Goal: Transaction & Acquisition: Purchase product/service

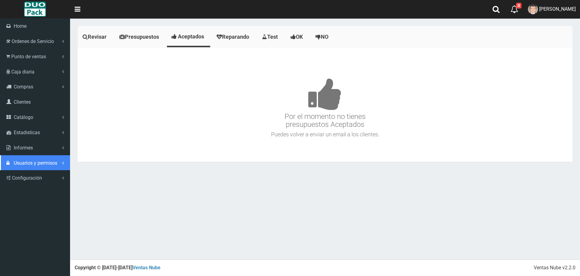
click at [26, 162] on span "Usuarios y permisos" at bounding box center [36, 163] width 44 height 6
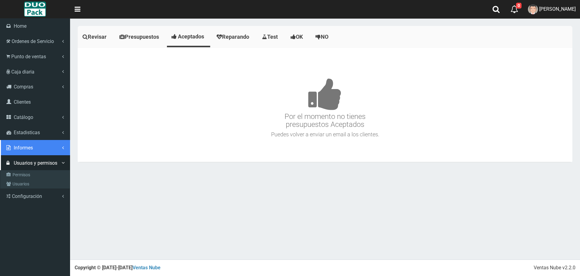
click at [42, 150] on link "Informes" at bounding box center [35, 147] width 70 height 15
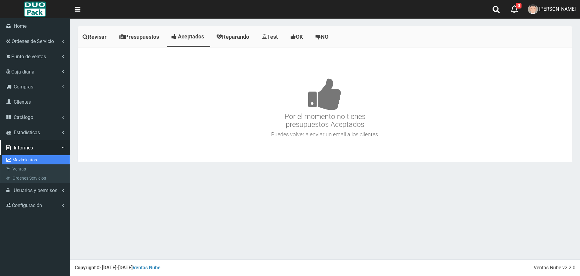
click at [38, 156] on link "Movimientos" at bounding box center [36, 159] width 68 height 9
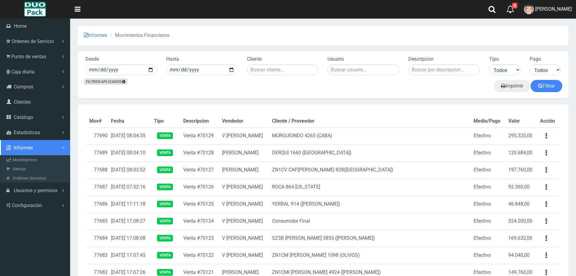
click at [34, 150] on link "Informes" at bounding box center [35, 147] width 70 height 15
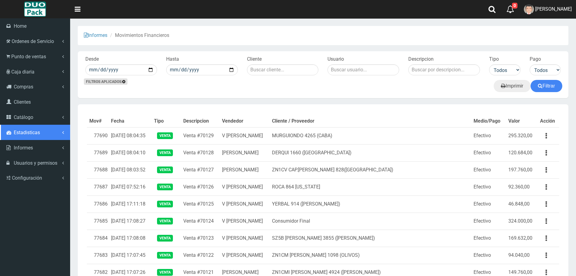
click at [35, 135] on span "Estadisticas" at bounding box center [27, 133] width 26 height 6
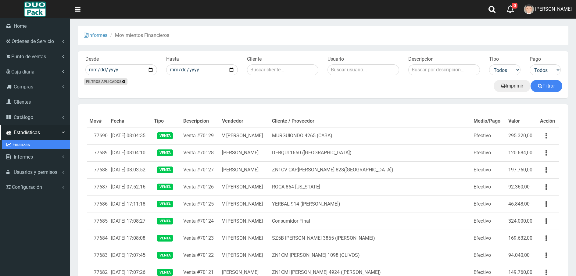
click at [35, 144] on link "Finanzas" at bounding box center [36, 144] width 68 height 9
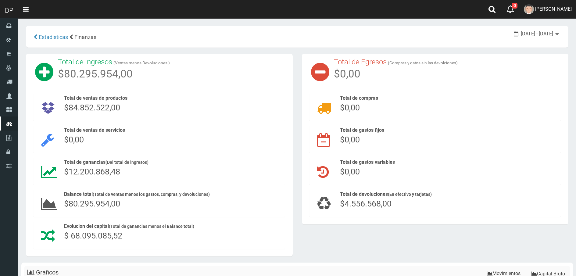
click at [367, 204] on span "$4.556.568,00" at bounding box center [366, 204] width 52 height 10
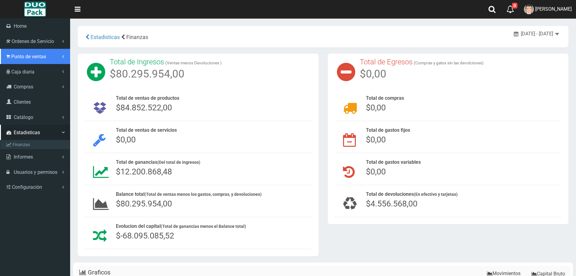
click at [26, 59] on span "Punto de ventas" at bounding box center [28, 57] width 35 height 6
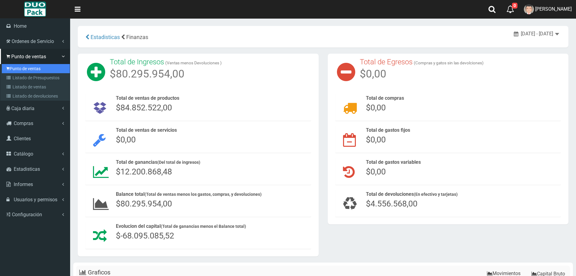
click at [24, 70] on link "Punto de ventas" at bounding box center [36, 68] width 68 height 9
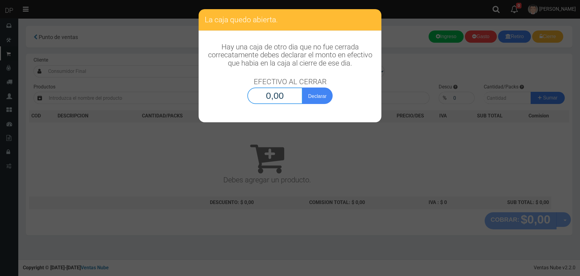
click at [280, 93] on input "0,00" at bounding box center [274, 95] width 55 height 16
type input "1,00"
click at [302, 87] on button "Declarar" at bounding box center [317, 95] width 30 height 16
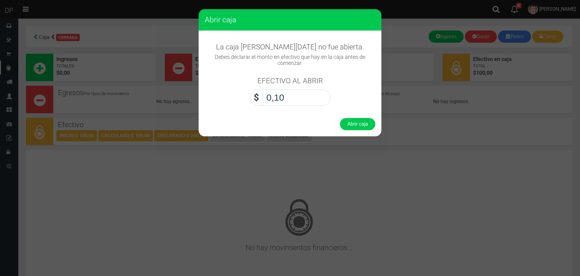
type input "1,00"
click at [340, 118] on button "Abrir caja" at bounding box center [357, 124] width 35 height 12
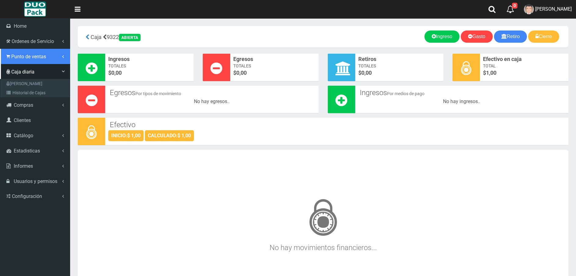
click at [32, 55] on span "Punto de ventas" at bounding box center [28, 57] width 35 height 6
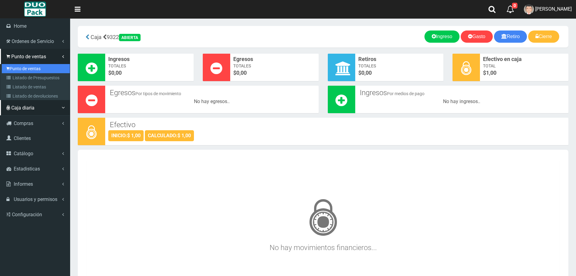
click at [27, 68] on link "Punto de ventas" at bounding box center [36, 68] width 68 height 9
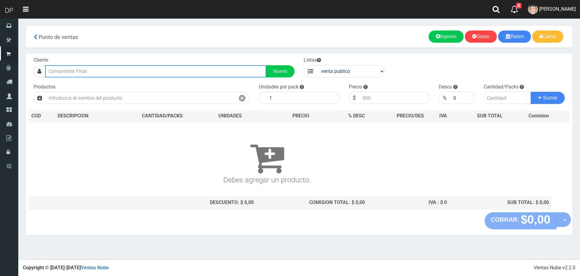
click at [78, 72] on input "text" at bounding box center [155, 71] width 221 height 12
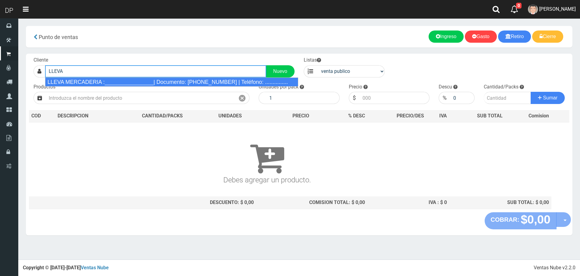
click at [80, 83] on div "LLEVA MERCADERIA :________________| Documento: 01111111111111111111 | Teléfono:…" at bounding box center [171, 81] width 253 height 9
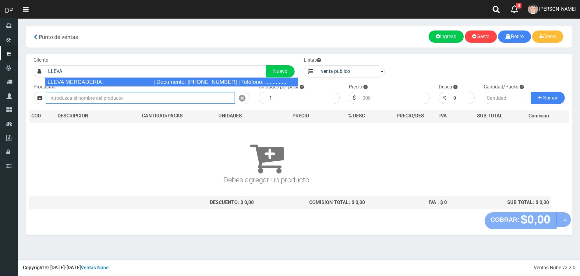
type input "LLEVA MERCADERIA :________________| Documento: 01111111111111111111 | Teléfono:…"
select select "2"
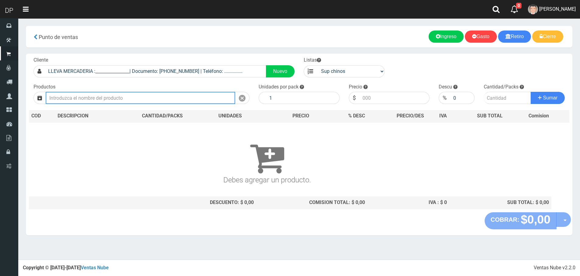
click at [85, 99] on input "text" at bounding box center [141, 98] width 190 height 12
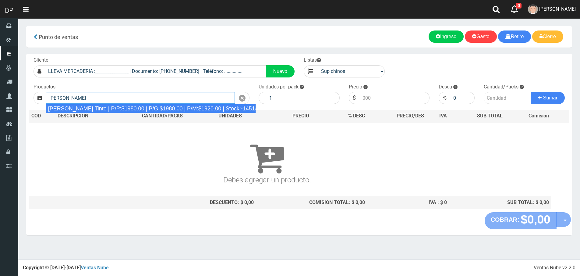
click at [85, 106] on div "Viñas de Balbo Tinto | P/P:$1980.00 | P/G:$1980.00 | P/M:$1920.00 | Stock:-14514" at bounding box center [151, 108] width 210 height 9
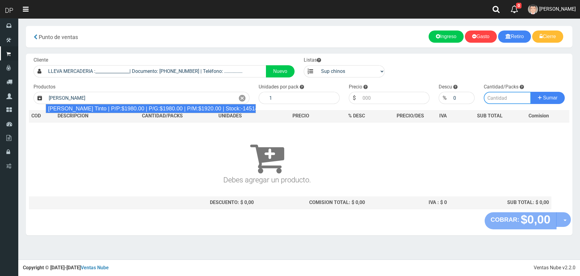
type input "Viñas de Balbo Tinto | P/P:$1980.00 | P/G:$1980.00 | P/M:$1920.00 | Stock:-14514"
type input "6"
type input "1980.00"
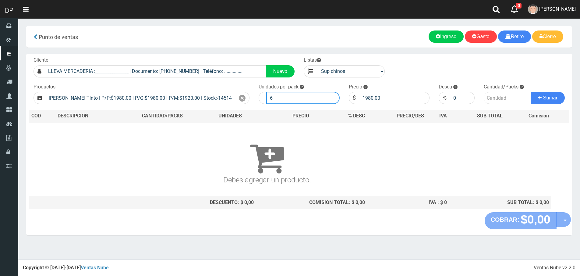
click at [296, 97] on input "6" at bounding box center [302, 98] width 73 height 12
type input "7"
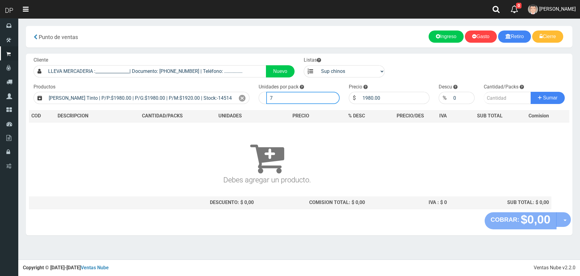
click at [531, 92] on button "Sumar" at bounding box center [548, 98] width 34 height 12
type input "1"
click at [531, 92] on button "Sumar" at bounding box center [548, 98] width 34 height 12
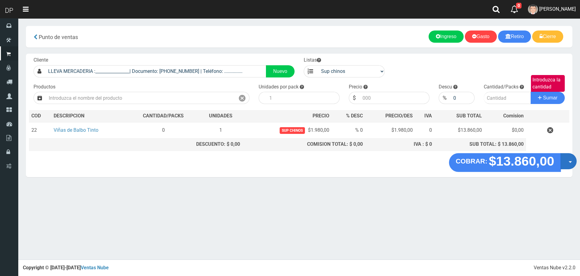
click at [565, 161] on button "Opciones" at bounding box center [569, 161] width 16 height 16
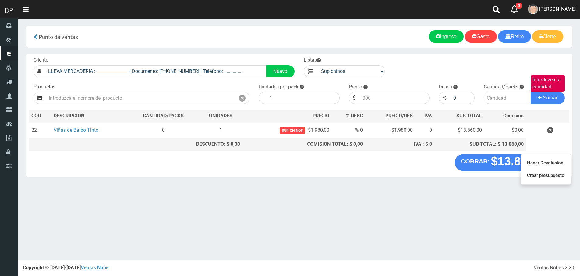
click at [491, 204] on div "× Titulo del Msj texto Mas Texto Cancelar Aceptar Gasto" at bounding box center [299, 129] width 562 height 259
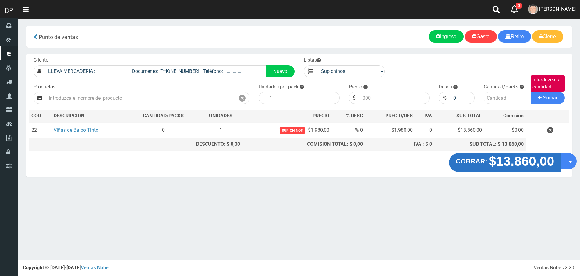
click at [505, 162] on strong "$13.860,00" at bounding box center [522, 161] width 66 height 14
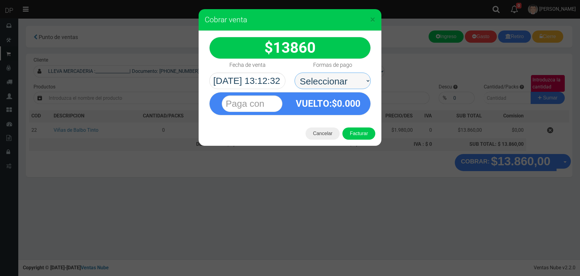
click at [336, 83] on select "Seleccionar Efectivo Tarjeta de Crédito Depósito Débito" at bounding box center [333, 81] width 76 height 16
select select "Efectivo"
click at [295, 73] on select "Seleccionar Efectivo Tarjeta de Crédito Depósito Débito" at bounding box center [333, 81] width 76 height 16
click at [358, 136] on button "Facturar" at bounding box center [359, 133] width 33 height 12
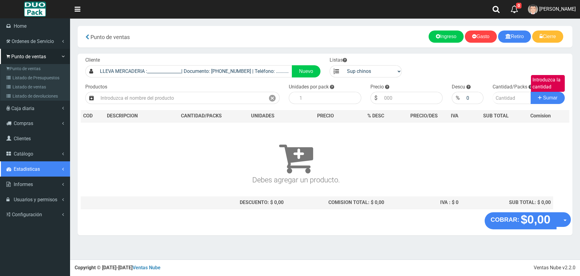
click at [39, 172] on span "Estadisticas" at bounding box center [27, 169] width 26 height 6
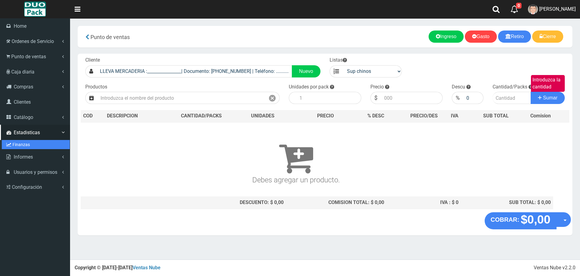
click at [23, 146] on link "Finanzas" at bounding box center [36, 144] width 68 height 9
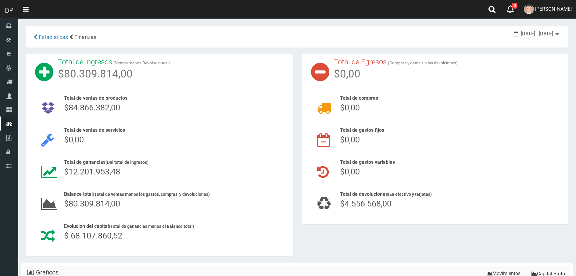
drag, startPoint x: 346, startPoint y: 202, endPoint x: 426, endPoint y: 207, distance: 80.3
click at [426, 207] on div "Total de devoluciones (En efectivo y tarjetas) $4.556.568,00" at bounding box center [449, 200] width 218 height 19
click at [415, 210] on div "Total de devoluciones (En efectivo y tarjetas) $4.556.568,00" at bounding box center [449, 200] width 224 height 22
drag, startPoint x: 342, startPoint y: 203, endPoint x: 424, endPoint y: 207, distance: 82.4
click at [424, 207] on div "Total de devoluciones (En efectivo y tarjetas) $4.556.568,00" at bounding box center [449, 200] width 218 height 19
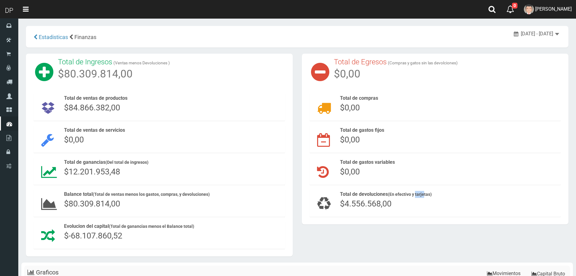
drag, startPoint x: 415, startPoint y: 196, endPoint x: 422, endPoint y: 196, distance: 7.3
click at [422, 196] on small "(En efectivo y tarjetas)" at bounding box center [410, 194] width 44 height 5
click at [419, 205] on div "Total de devoluciones (En efectivo y tarjetas) $4.556.568,00" at bounding box center [449, 200] width 218 height 19
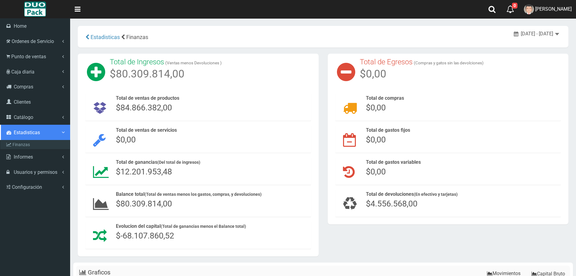
click at [29, 131] on span "Estadisticas" at bounding box center [27, 133] width 26 height 6
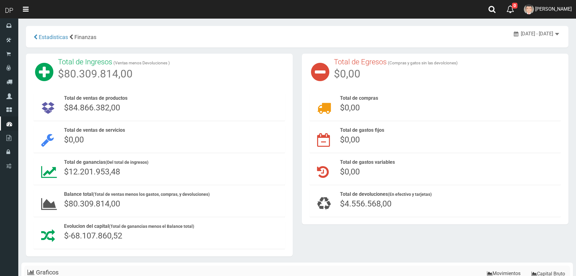
drag, startPoint x: 343, startPoint y: 205, endPoint x: 397, endPoint y: 204, distance: 54.3
click at [397, 204] on div "Total de devoluciones (En efectivo y tarjetas) $4.556.568,00" at bounding box center [449, 200] width 218 height 19
click at [405, 205] on div "Total de devoluciones (En efectivo y tarjetas) $4.556.568,00" at bounding box center [449, 200] width 218 height 19
drag, startPoint x: 346, startPoint y: 205, endPoint x: 393, endPoint y: 206, distance: 46.9
click at [393, 206] on div "Total de devoluciones (En efectivo y tarjetas) $4.556.568,00" at bounding box center [449, 200] width 218 height 19
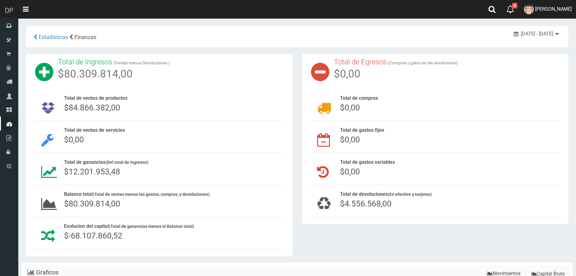
click at [408, 206] on div "Total de devoluciones (En efectivo y tarjetas) $4.556.568,00" at bounding box center [449, 200] width 218 height 19
